Goal: Task Accomplishment & Management: Manage account settings

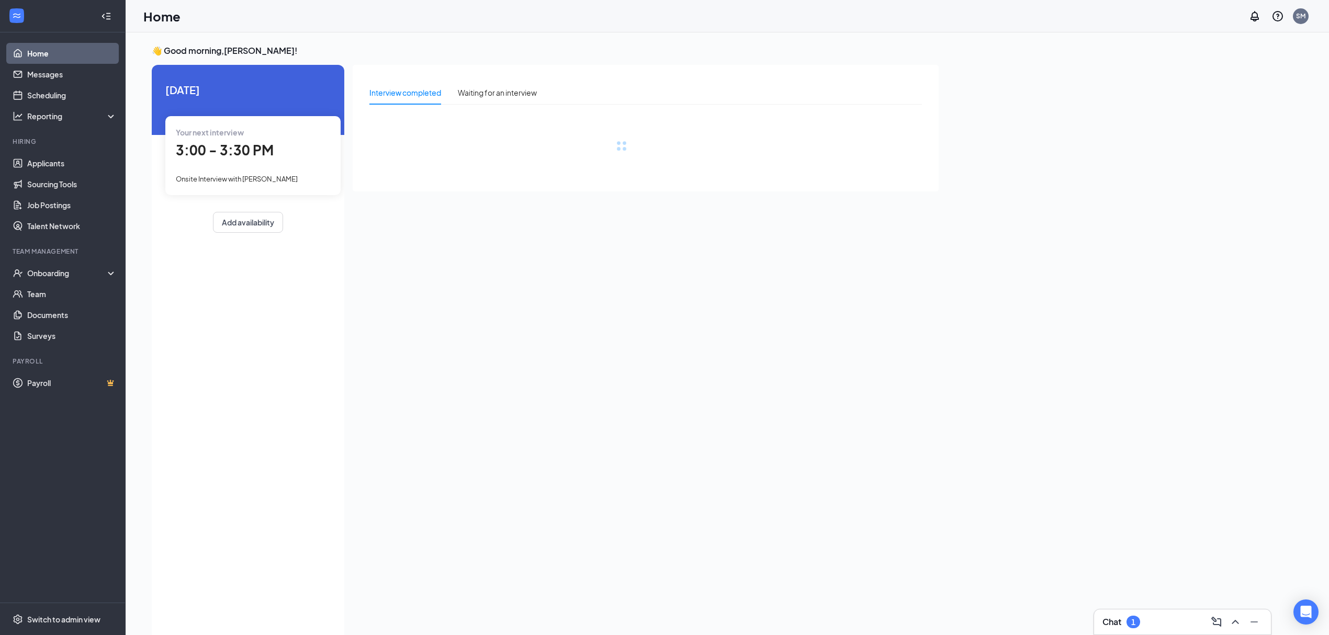
click at [256, 162] on div "Your next interview 3:00 - 3:30 PM Onsite Interview with [PERSON_NAME]" at bounding box center [252, 155] width 175 height 78
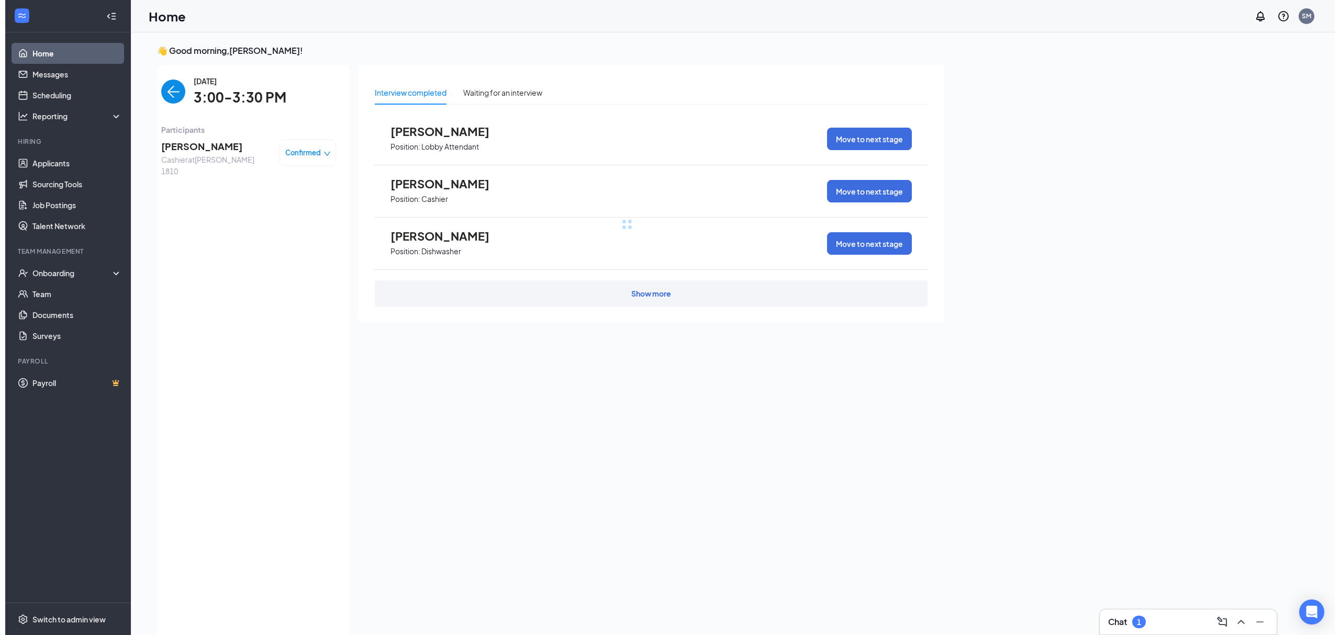
scroll to position [4, 0]
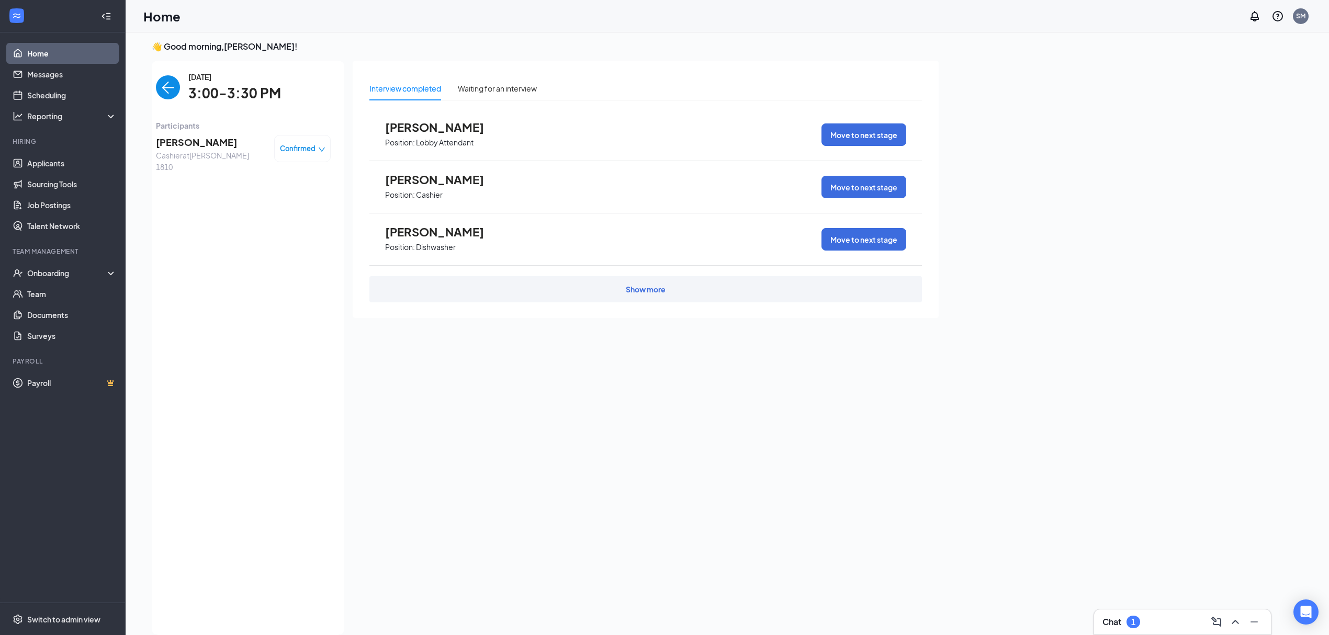
click at [210, 139] on span "[PERSON_NAME]" at bounding box center [211, 142] width 110 height 15
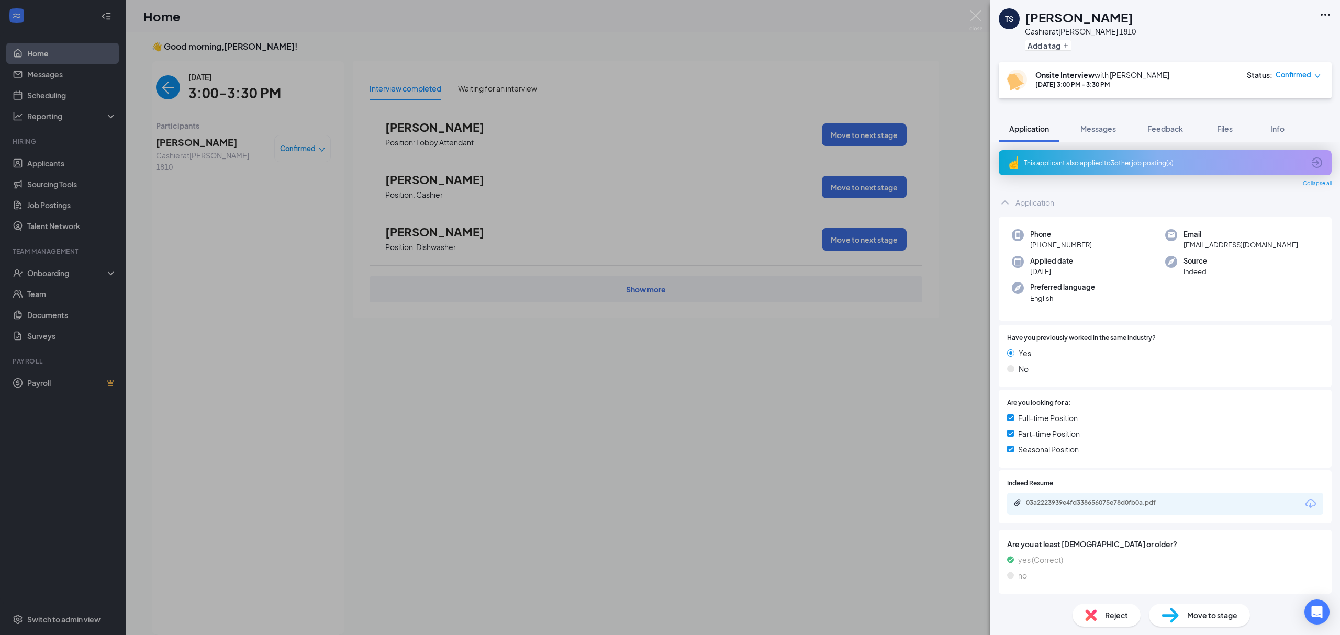
click at [1328, 16] on icon "Ellipses" at bounding box center [1325, 14] width 13 height 13
click at [1255, 36] on link "View full application" at bounding box center [1268, 38] width 113 height 10
click at [411, 15] on div "TS [PERSON_NAME] at [PERSON_NAME] 1810 Add a tag Onsite Interview with [PERSON_…" at bounding box center [670, 317] width 1340 height 635
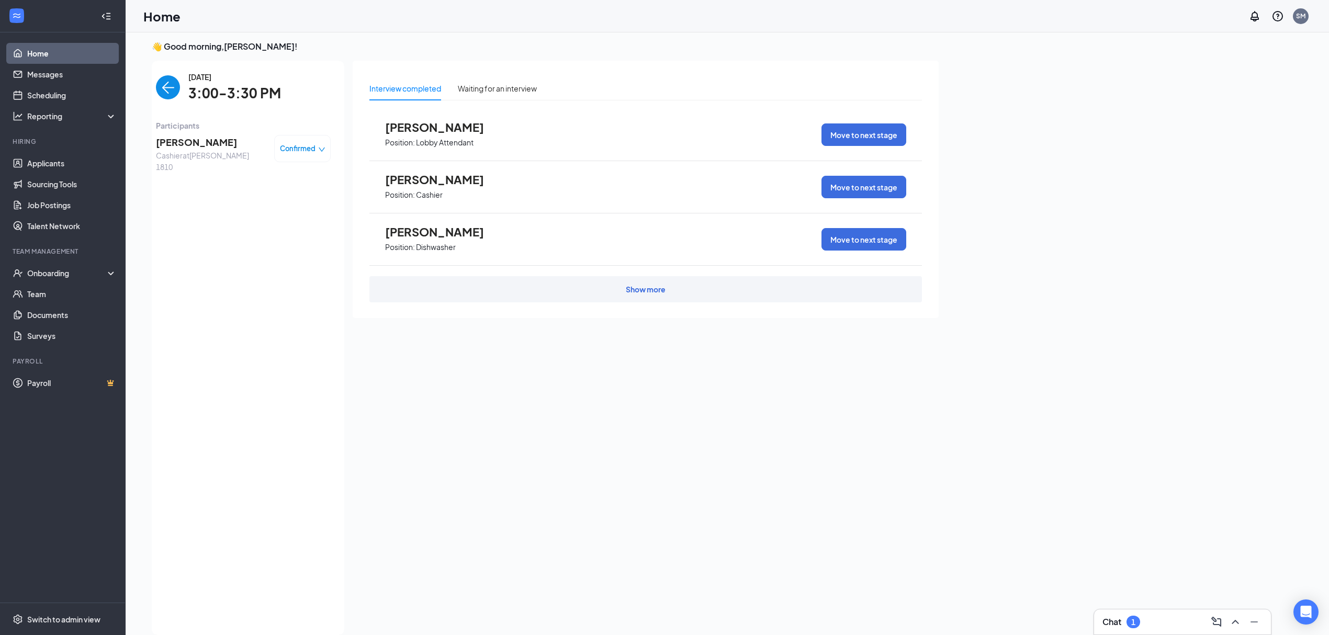
click at [177, 93] on img "back-button" at bounding box center [168, 87] width 24 height 24
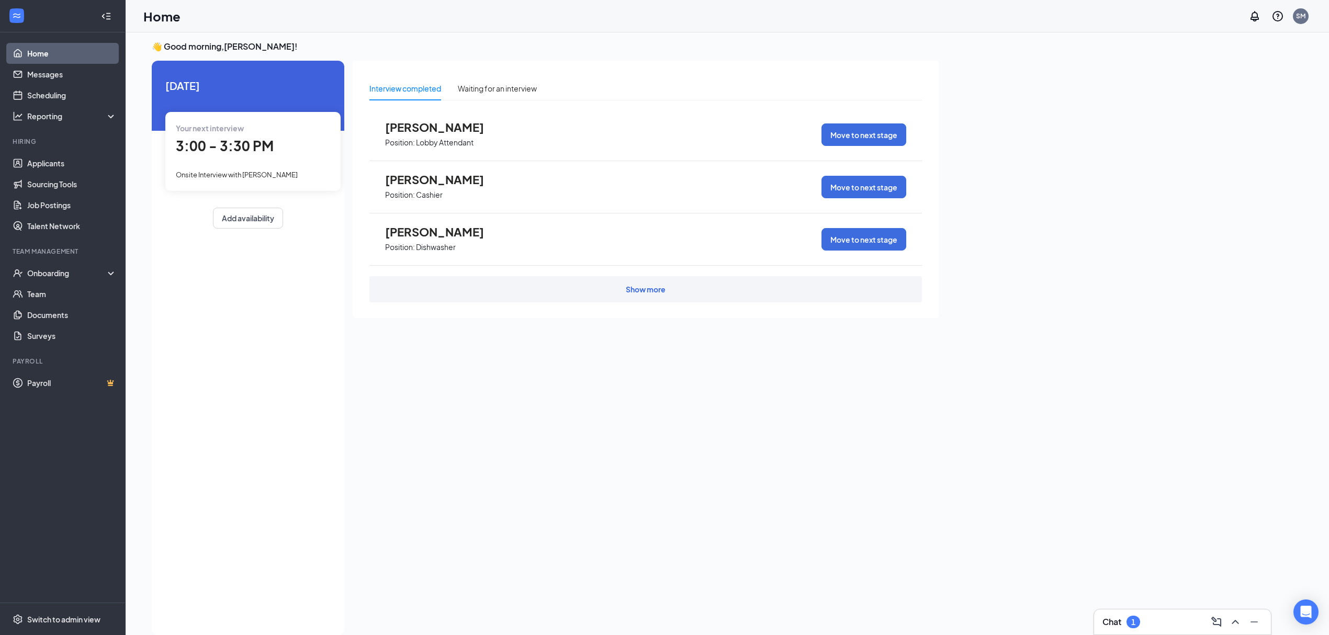
click at [295, 139] on div "3:00 - 3:30 PM" at bounding box center [253, 146] width 154 height 21
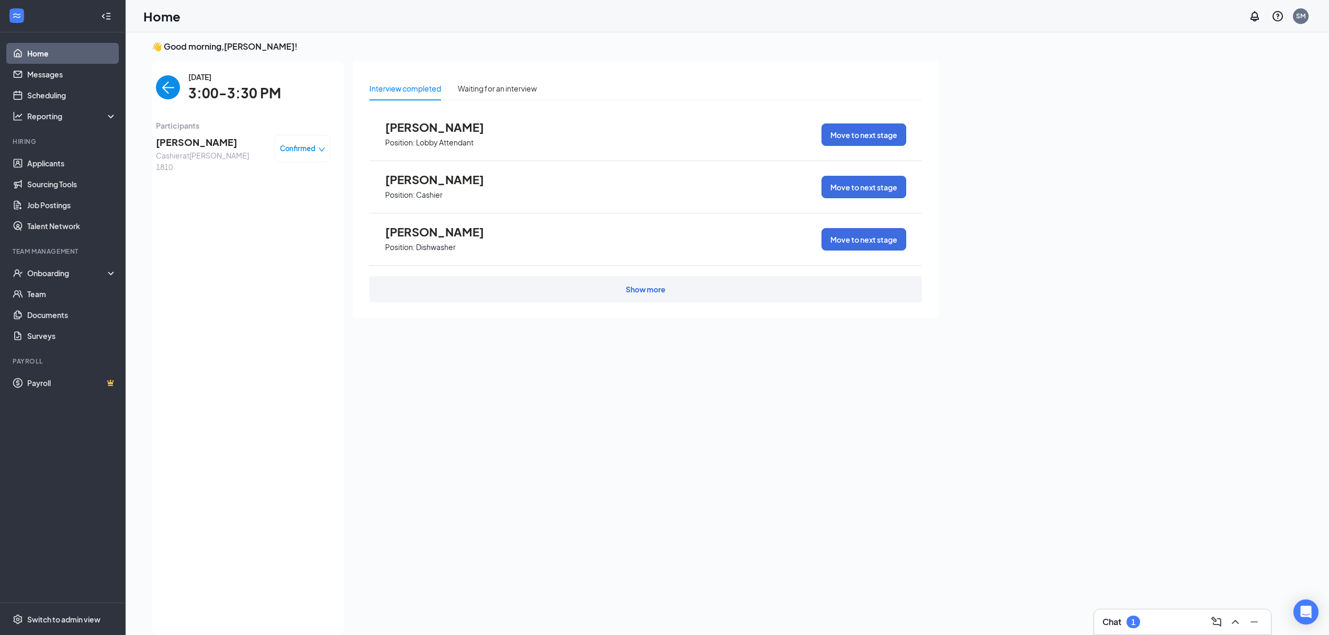
click at [204, 144] on span "[PERSON_NAME]" at bounding box center [211, 142] width 110 height 15
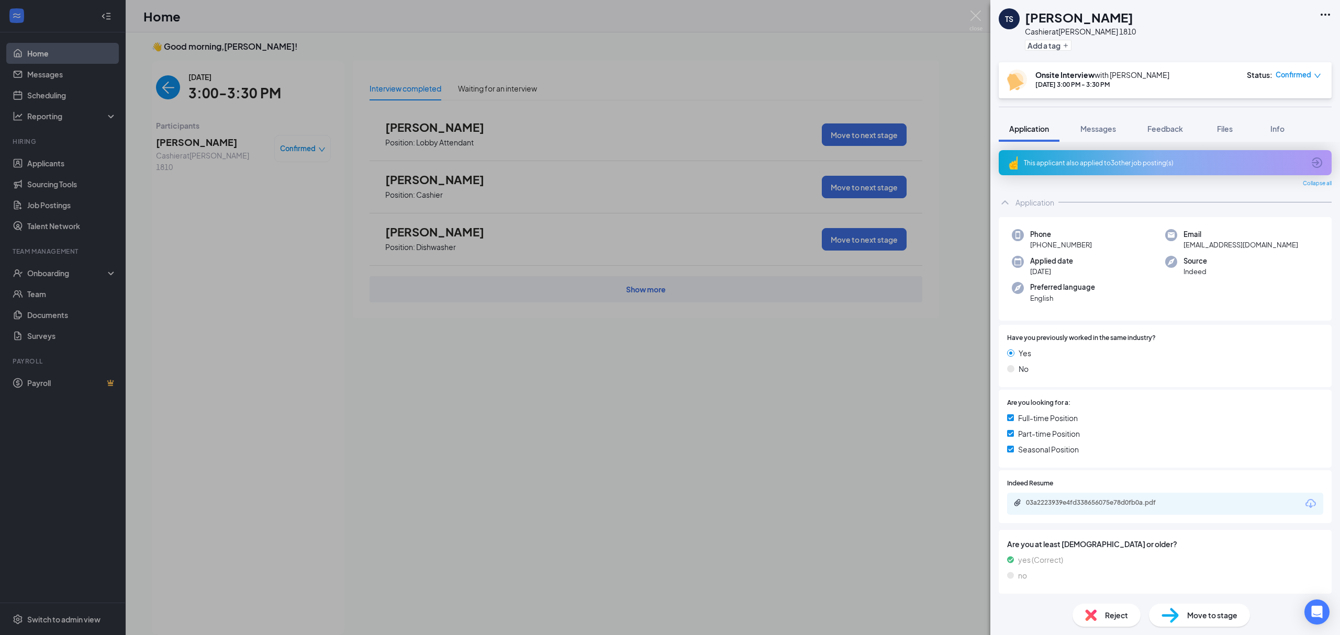
click at [1324, 16] on icon "Ellipses" at bounding box center [1325, 14] width 13 height 13
click at [1316, 75] on icon "down" at bounding box center [1317, 75] width 7 height 7
click at [1152, 15] on div "TS [PERSON_NAME] at [PERSON_NAME] 1810 Add a tag" at bounding box center [1165, 31] width 350 height 62
click at [1082, 613] on div "Reject" at bounding box center [1106, 615] width 68 height 23
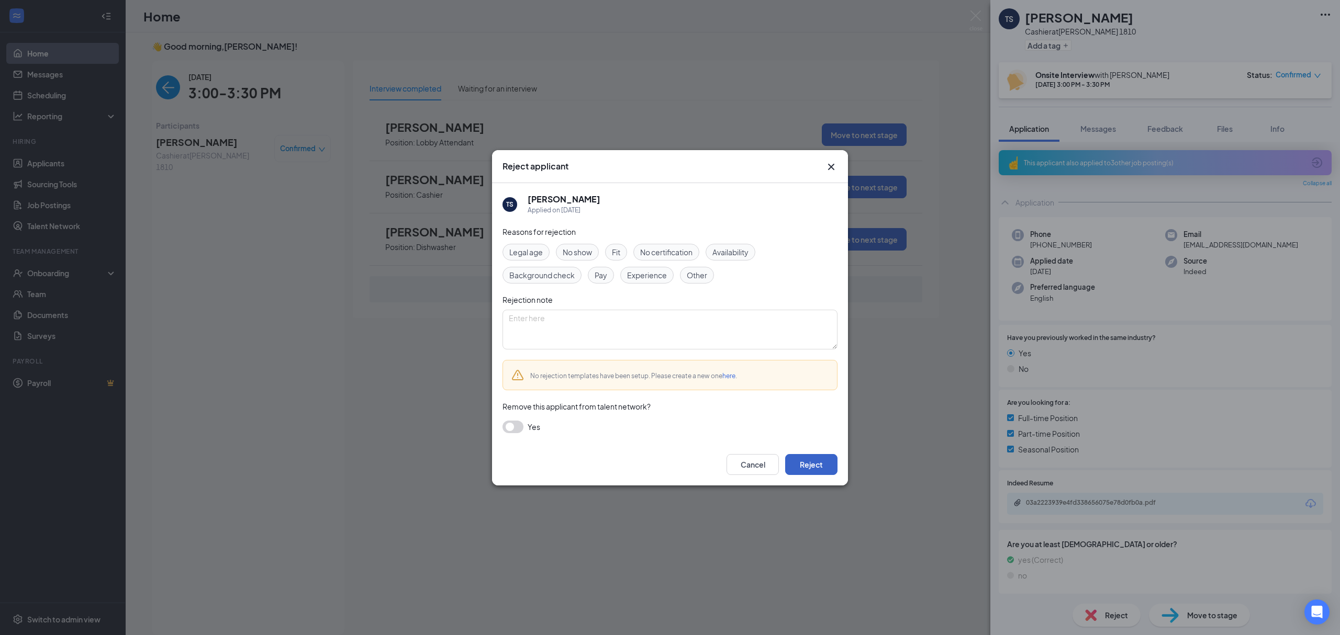
click at [801, 467] on button "Reject" at bounding box center [811, 464] width 52 height 21
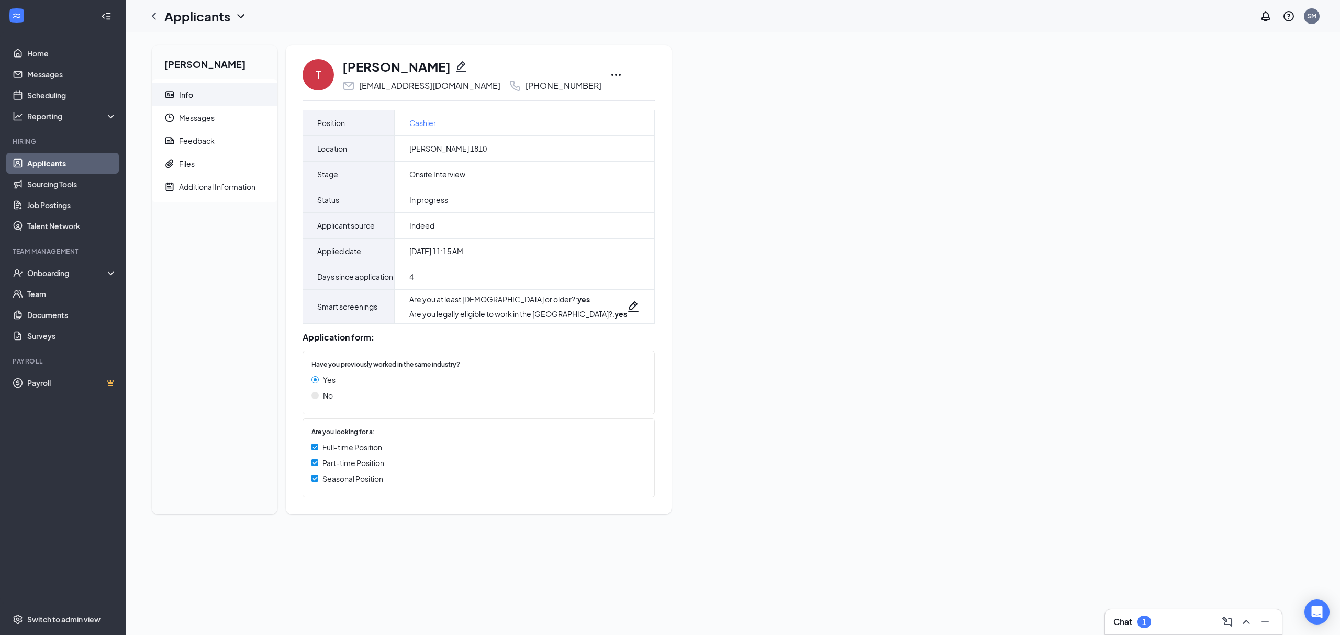
click at [610, 73] on icon "Ellipses" at bounding box center [616, 75] width 13 height 13
click at [612, 410] on p "Print applicant" at bounding box center [638, 415] width 90 height 10
